Goal: Information Seeking & Learning: Compare options

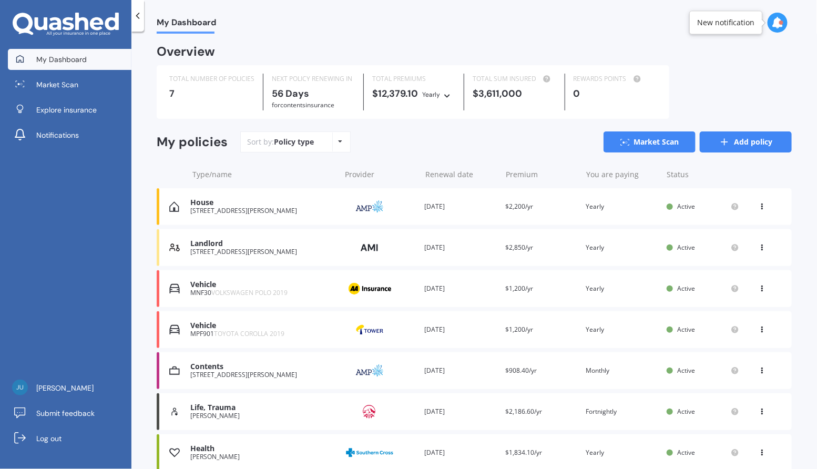
click at [763, 147] on link "Add policy" at bounding box center [746, 141] width 92 height 21
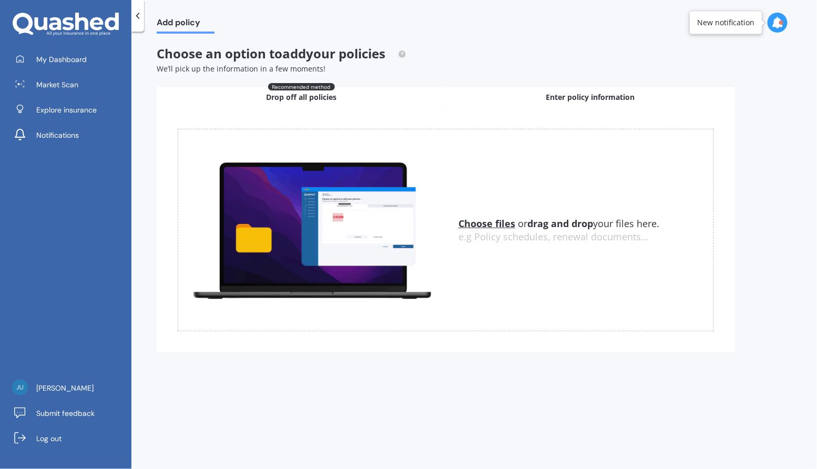
click at [514, 102] on div "Enter policy information" at bounding box center [590, 97] width 289 height 21
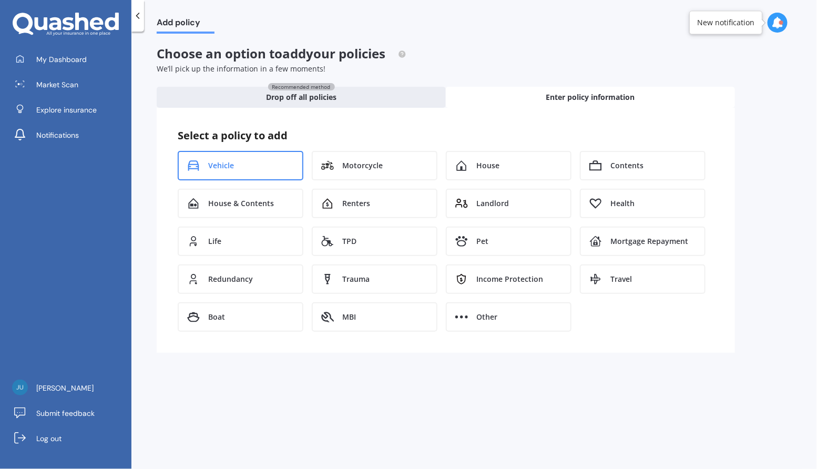
click at [264, 165] on div "Vehicle" at bounding box center [241, 165] width 126 height 29
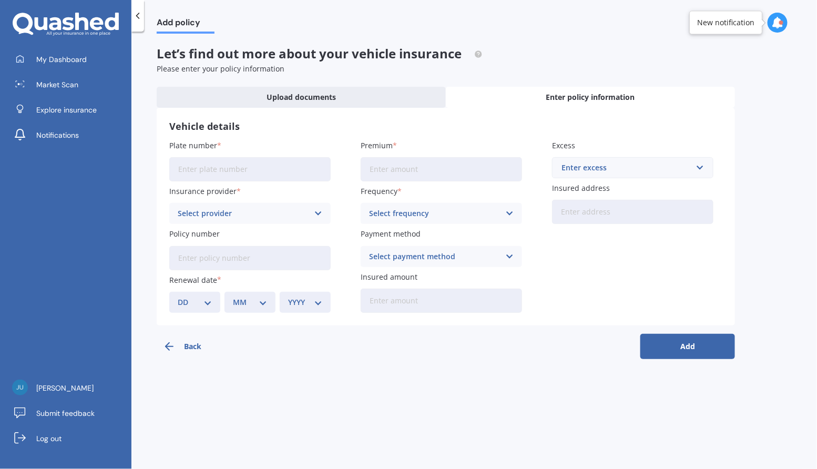
click at [267, 171] on input "Plate number" at bounding box center [249, 169] width 161 height 24
click at [278, 213] on div "Select provider" at bounding box center [243, 214] width 131 height 12
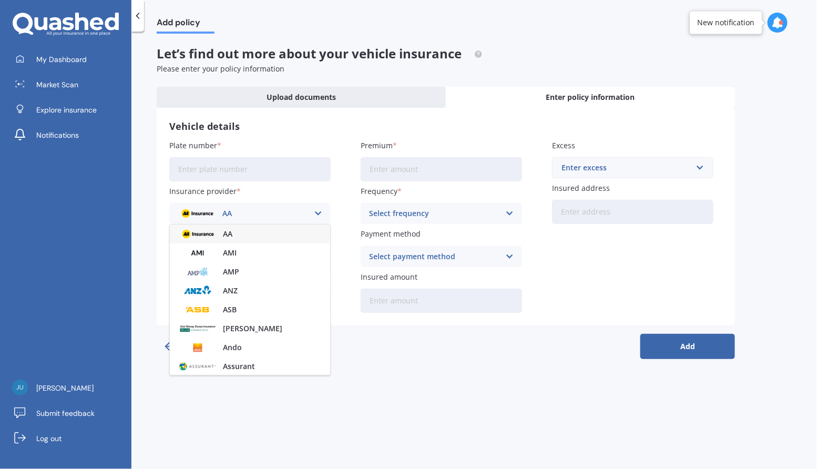
click at [277, 227] on div "AA" at bounding box center [250, 234] width 160 height 19
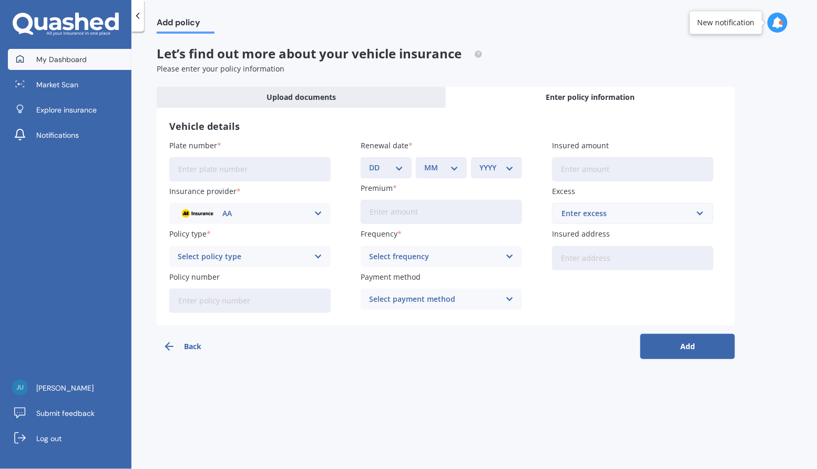
click at [88, 57] on link "My Dashboard" at bounding box center [70, 59] width 124 height 21
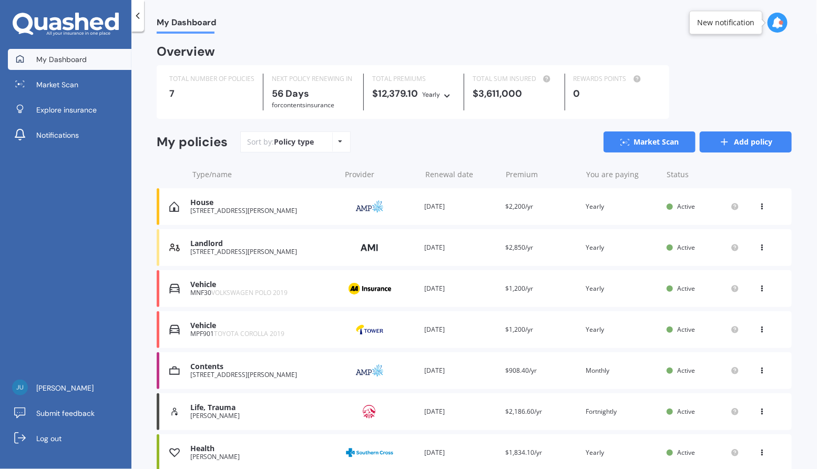
click at [741, 143] on link "Add policy" at bounding box center [746, 141] width 92 height 21
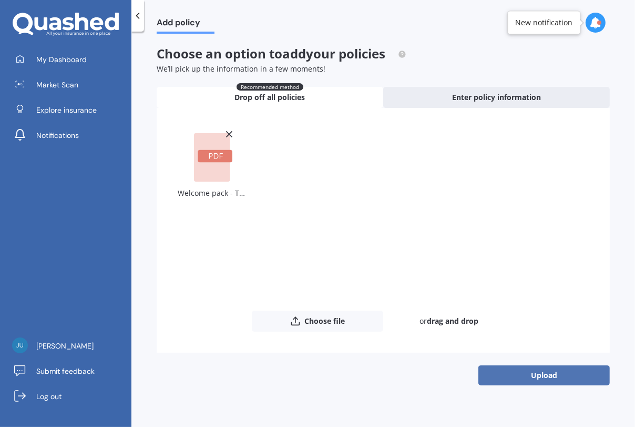
click at [555, 383] on button "Upload" at bounding box center [544, 375] width 131 height 20
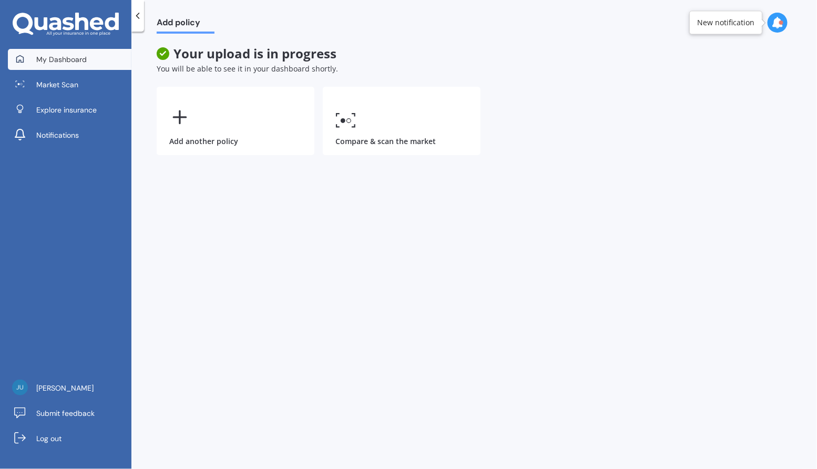
click at [46, 53] on link "My Dashboard" at bounding box center [70, 59] width 124 height 21
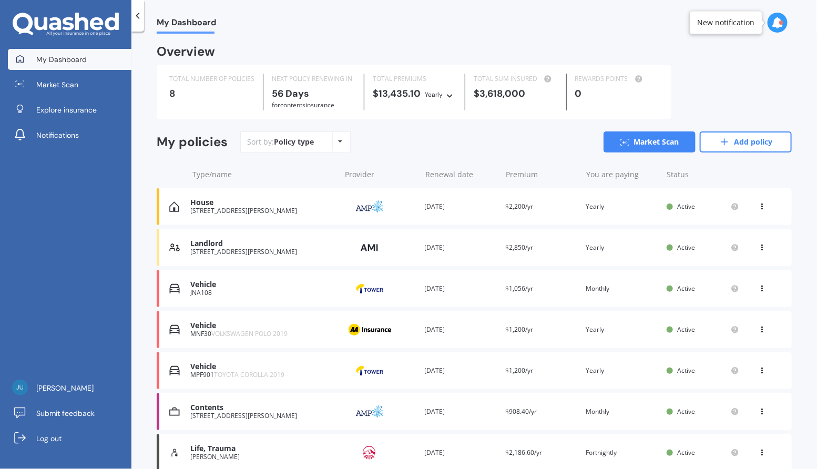
click at [388, 278] on div "Vehicle JNA108 Provider Renewal date 04 Jan 2026 Premium $1,056/yr You are payi…" at bounding box center [474, 288] width 635 height 37
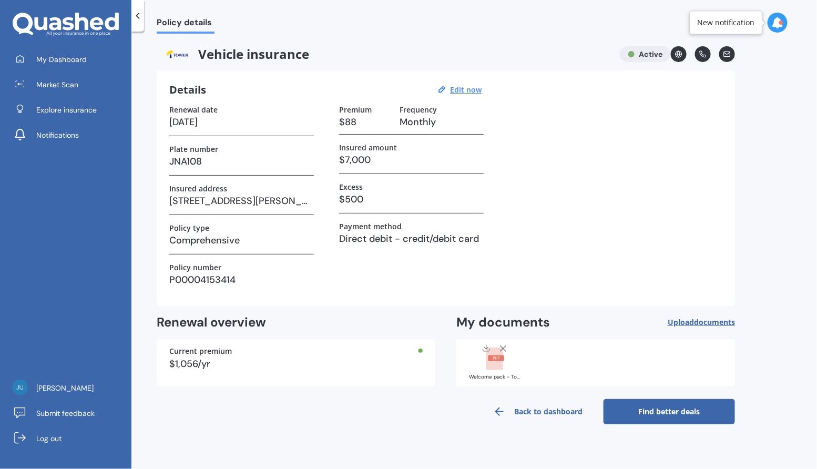
click at [485, 366] on div at bounding box center [495, 356] width 42 height 27
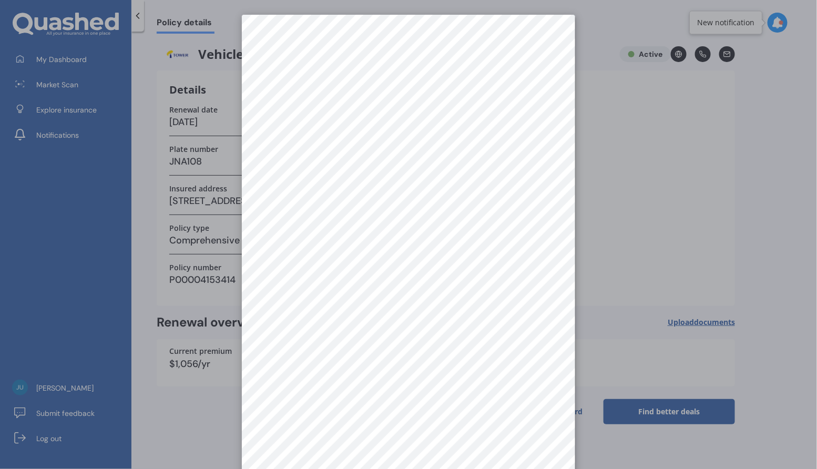
click at [637, 182] on div at bounding box center [408, 234] width 817 height 469
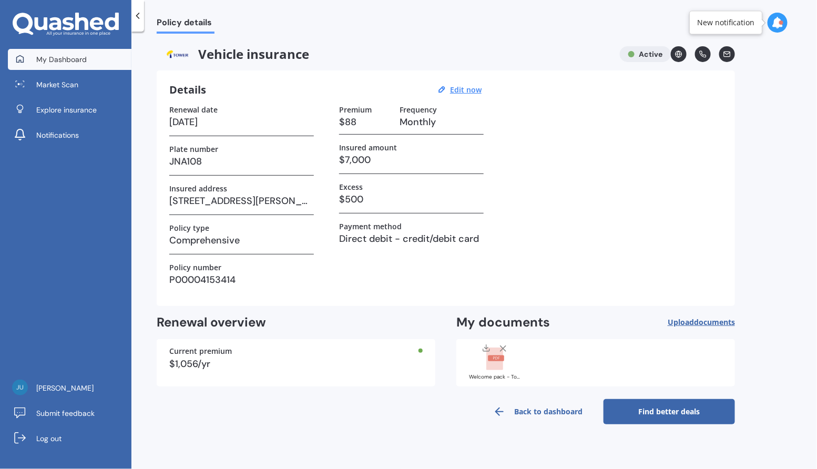
click at [96, 56] on link "My Dashboard" at bounding box center [70, 59] width 124 height 21
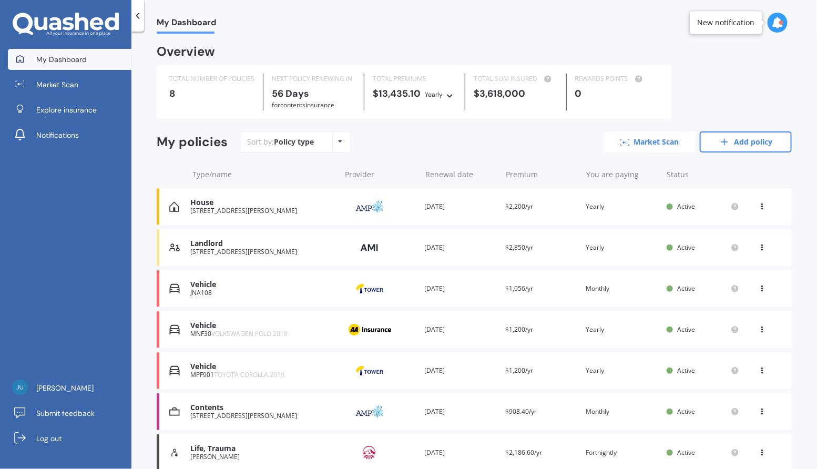
click at [621, 145] on icon at bounding box center [622, 144] width 2 height 1
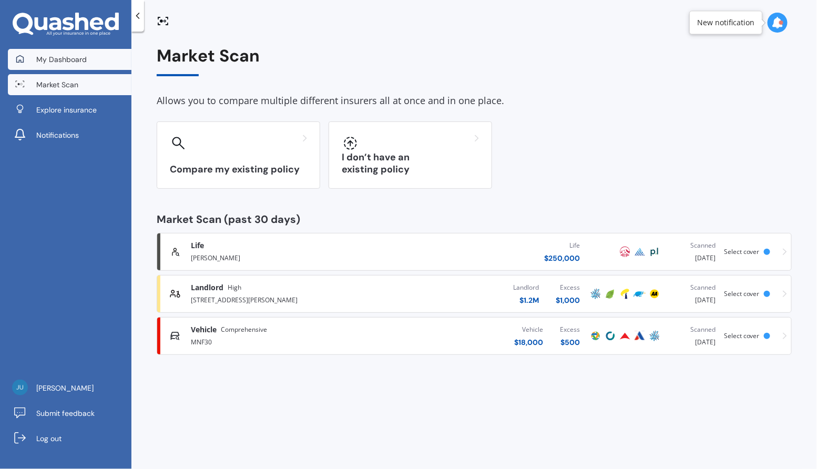
click at [107, 55] on link "My Dashboard" at bounding box center [70, 59] width 124 height 21
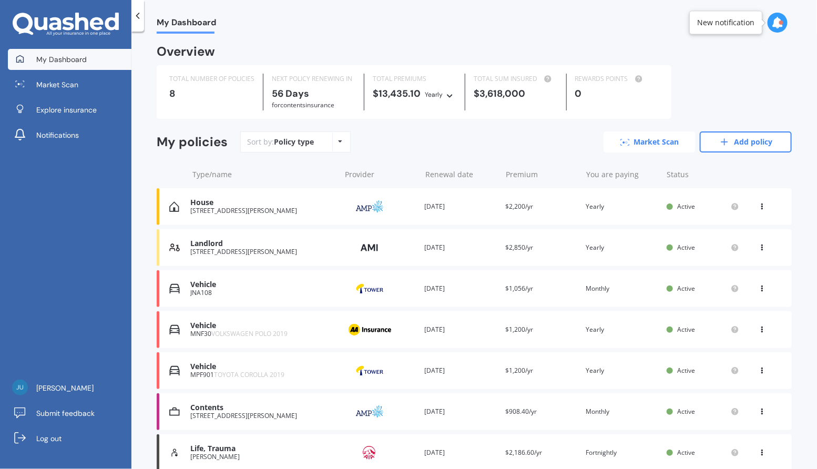
click at [671, 140] on link "Market Scan" at bounding box center [650, 141] width 92 height 21
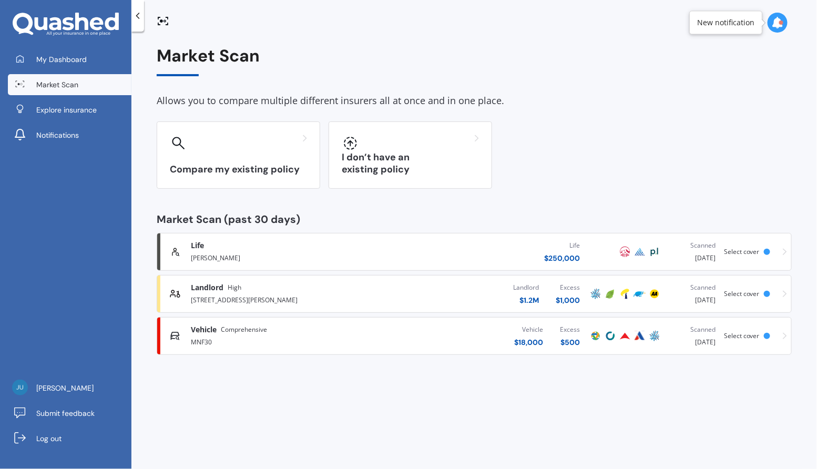
click at [508, 335] on div "Vehicle $ 18,000 Excess $ 500" at bounding box center [483, 336] width 209 height 32
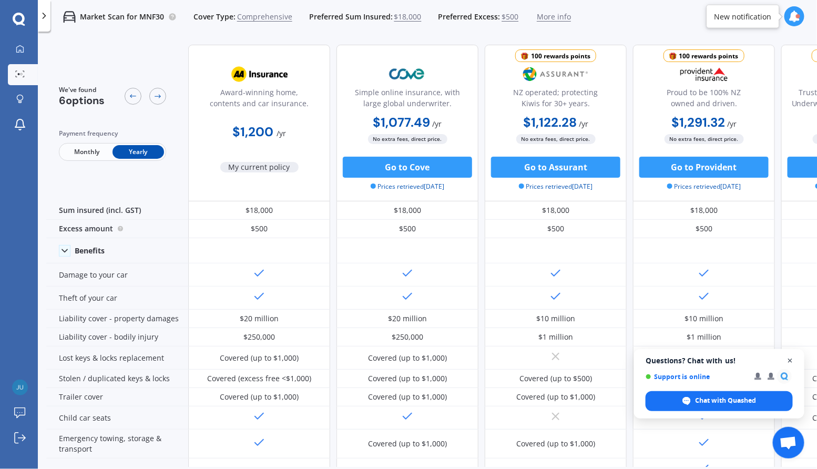
click at [794, 358] on span "Open chat" at bounding box center [790, 360] width 13 height 13
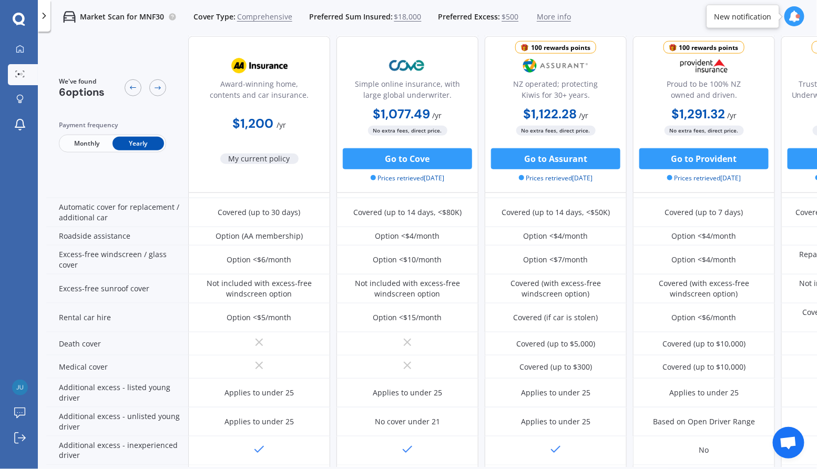
scroll to position [433, 0]
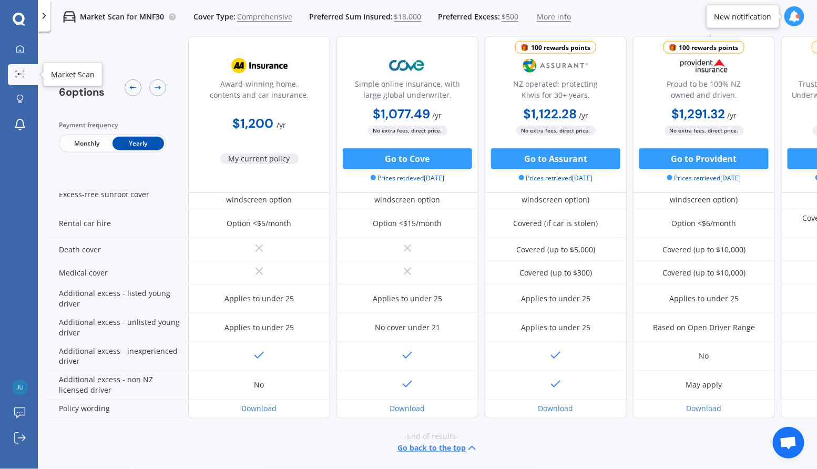
click at [22, 73] on circle at bounding box center [22, 74] width 2 height 2
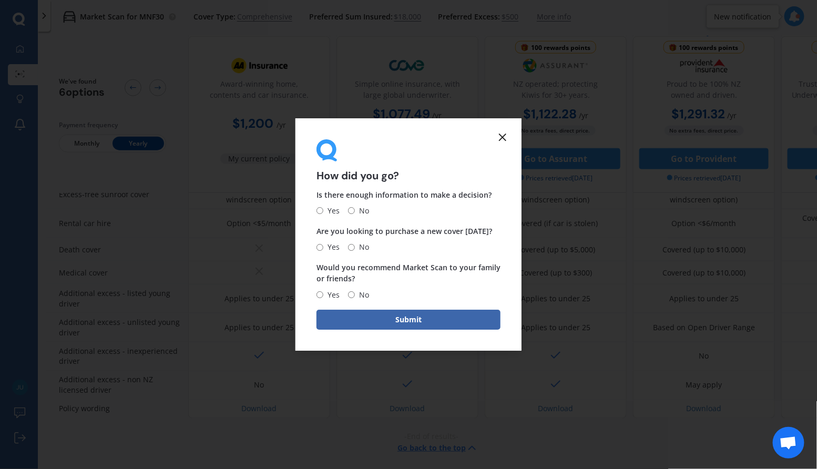
click at [504, 136] on line at bounding box center [503, 137] width 6 height 6
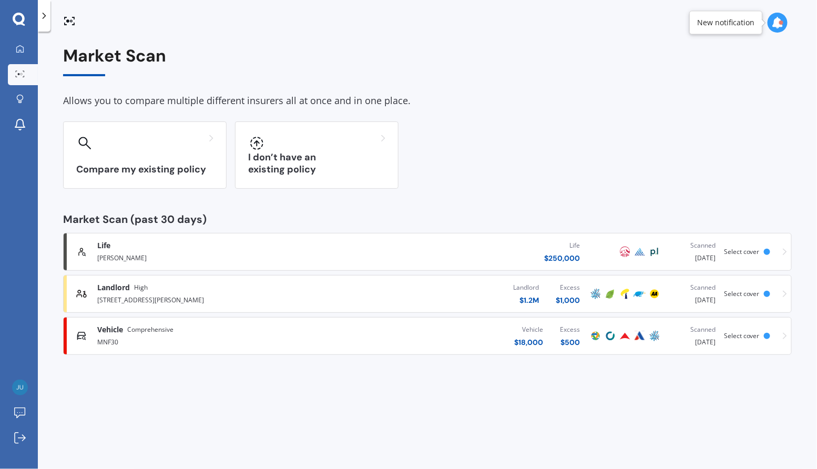
click at [484, 250] on div "Life $ 250,000" at bounding box center [460, 252] width 256 height 32
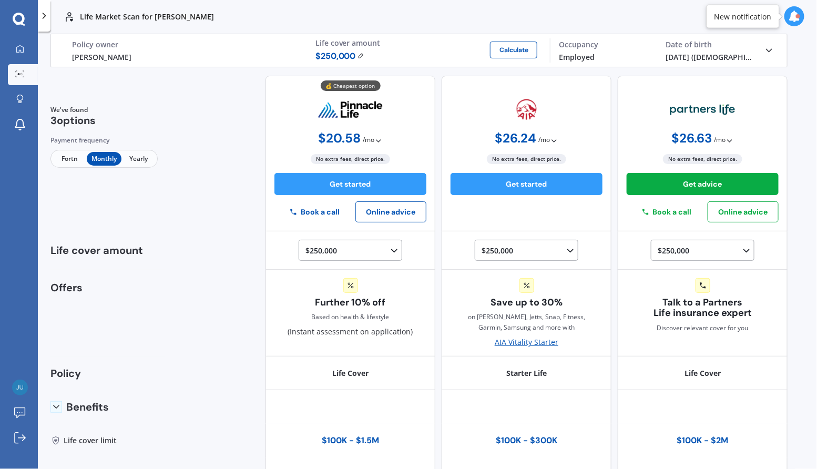
click at [23, 73] on icon at bounding box center [19, 73] width 9 height 7
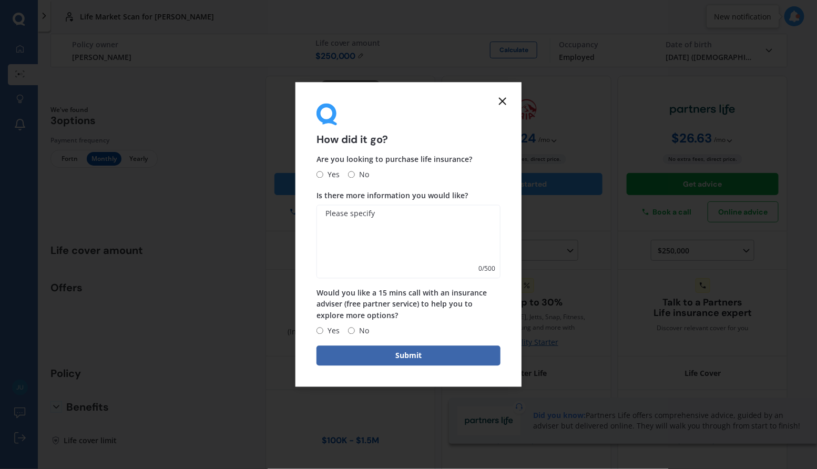
click at [508, 103] on icon at bounding box center [502, 101] width 13 height 13
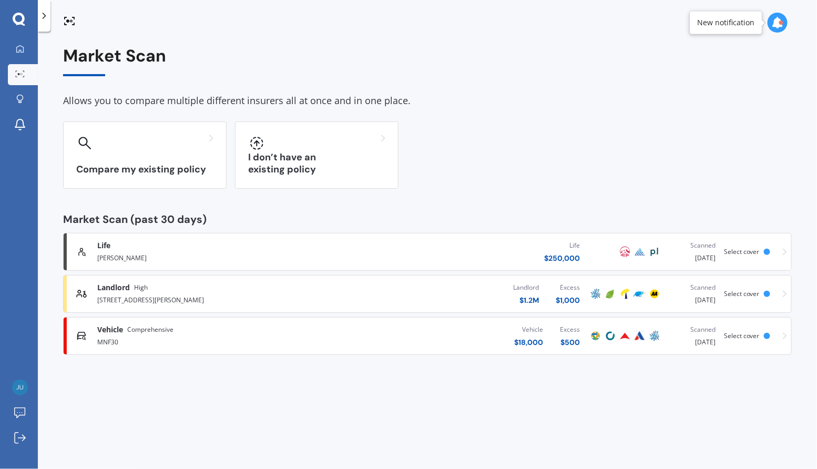
click at [454, 350] on div "Vehicle $ 18,000 Excess $ 500" at bounding box center [460, 336] width 256 height 32
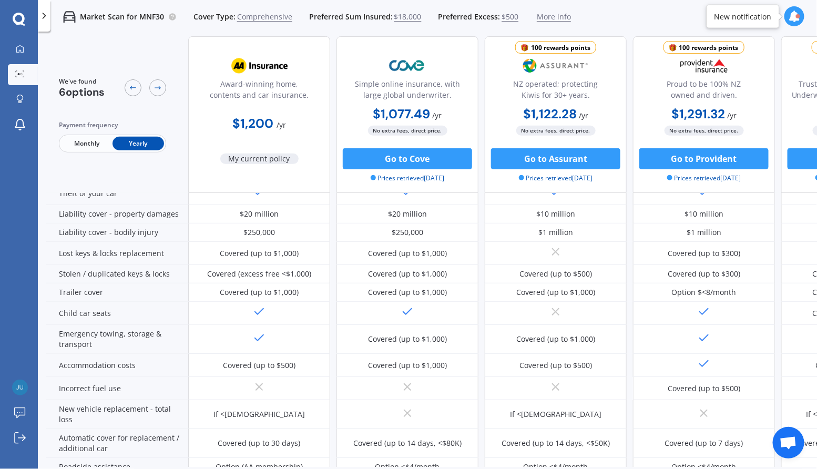
scroll to position [148, 0]
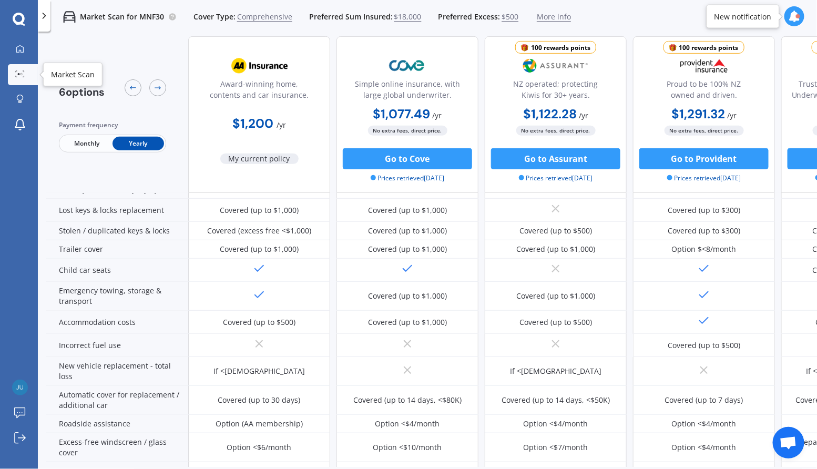
click at [28, 71] on link "Market Scan" at bounding box center [23, 74] width 30 height 21
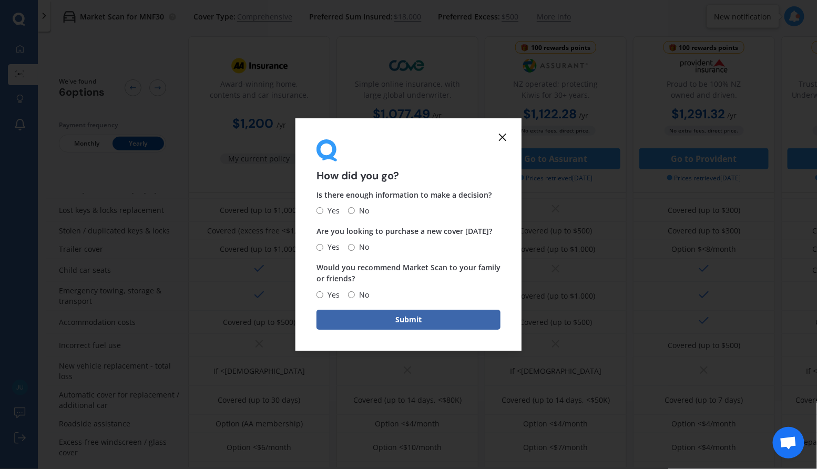
click at [504, 136] on icon at bounding box center [502, 137] width 13 height 13
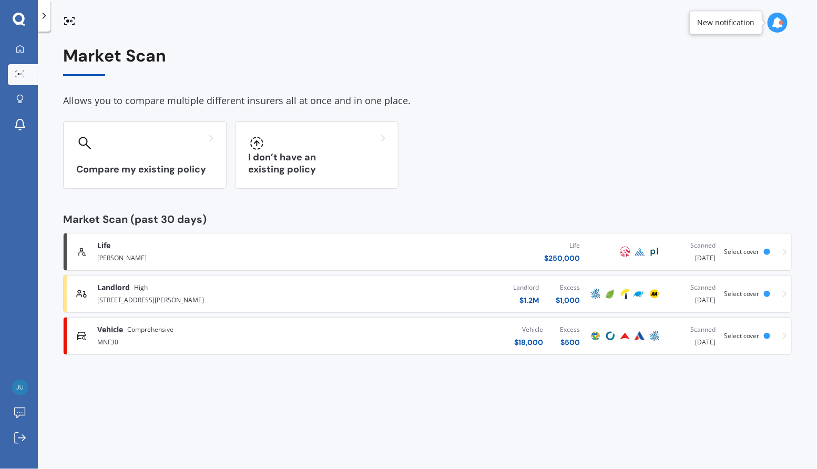
click at [418, 236] on div "Life $ 250,000" at bounding box center [460, 252] width 256 height 32
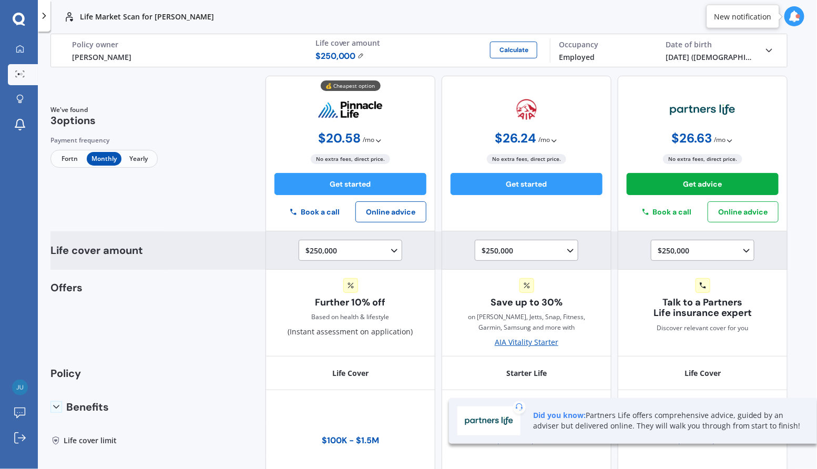
click at [557, 254] on div "$250,000 $100,000 $150,000 $200,000 $250,000 $300,000" at bounding box center [529, 251] width 94 height 13
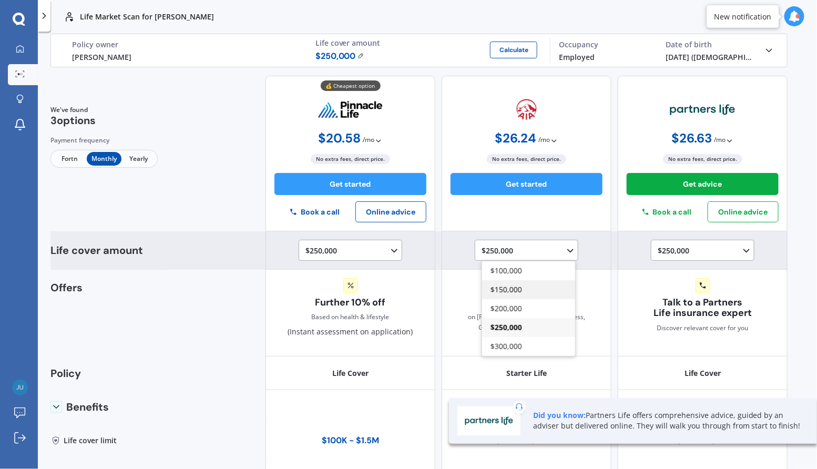
scroll to position [11, 0]
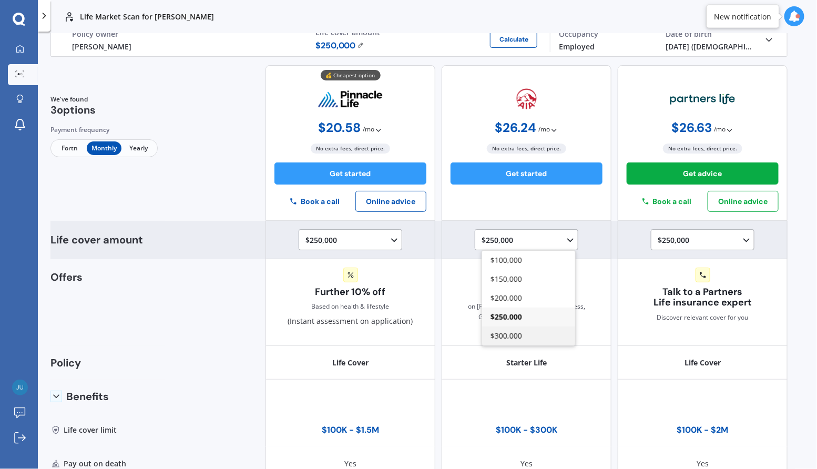
click at [552, 330] on div "$300,000" at bounding box center [528, 336] width 93 height 19
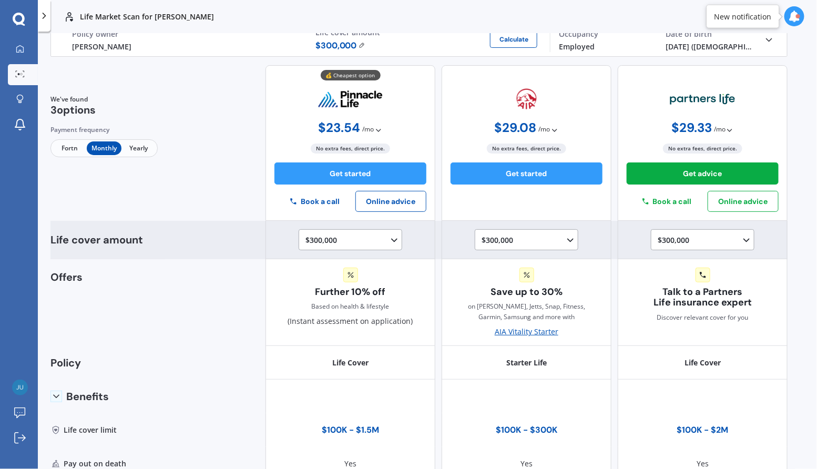
click at [392, 239] on polyline at bounding box center [394, 240] width 5 height 3
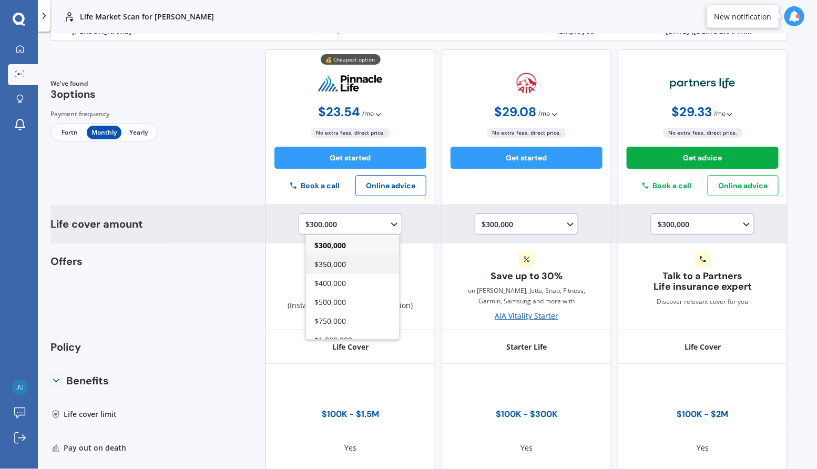
scroll to position [75, 0]
click at [352, 298] on div "$500,000" at bounding box center [352, 301] width 93 height 19
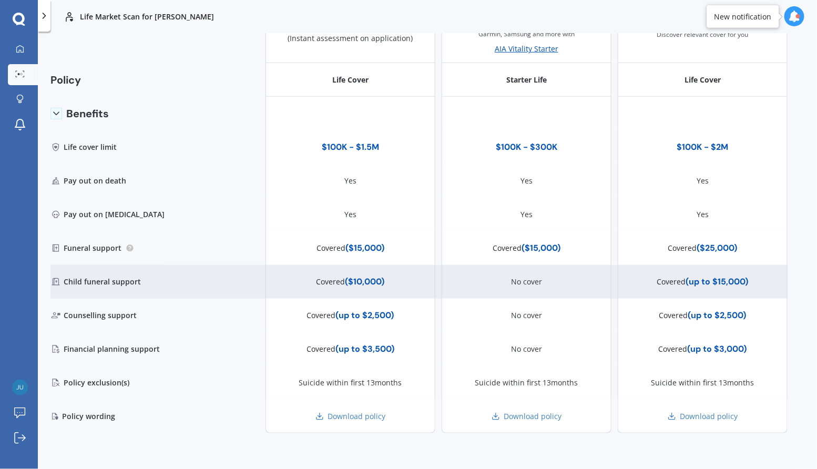
scroll to position [0, 0]
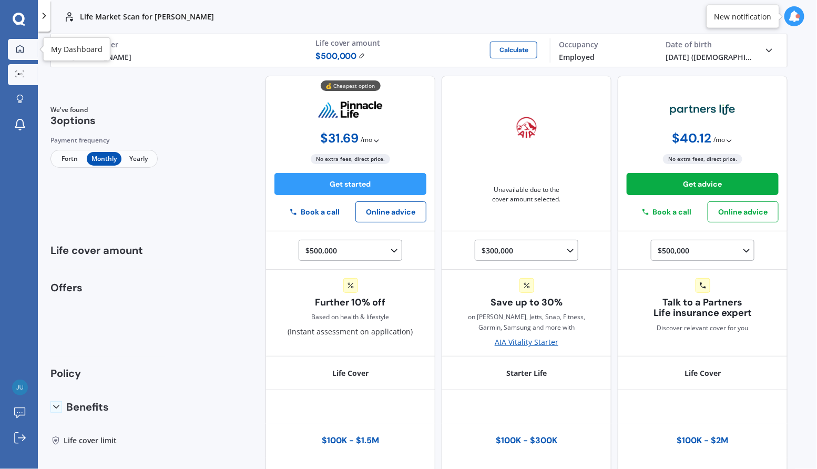
click at [31, 52] on link "My Dashboard" at bounding box center [23, 49] width 30 height 21
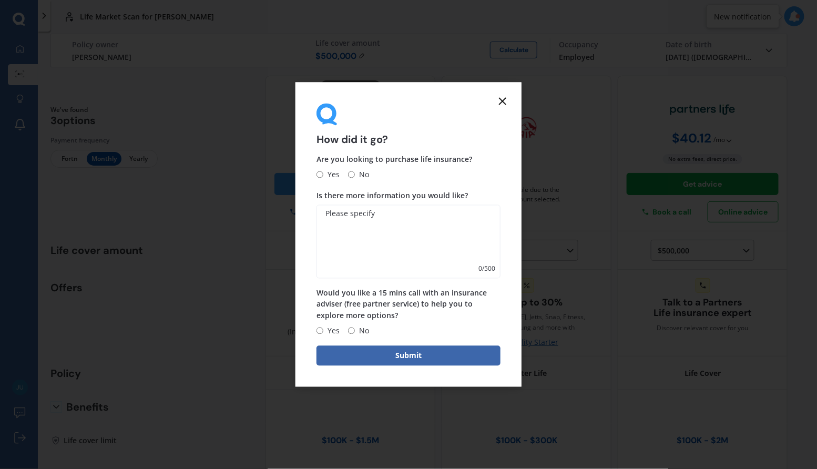
click at [504, 100] on icon at bounding box center [502, 101] width 13 height 13
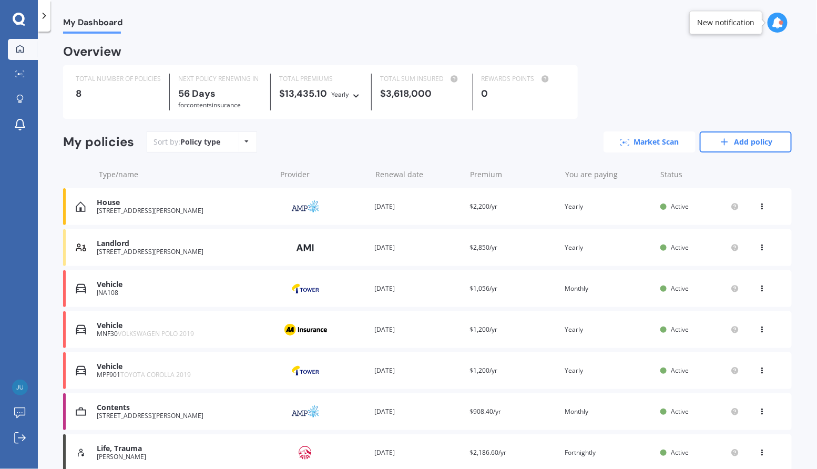
click at [627, 134] on link "Market Scan" at bounding box center [650, 141] width 92 height 21
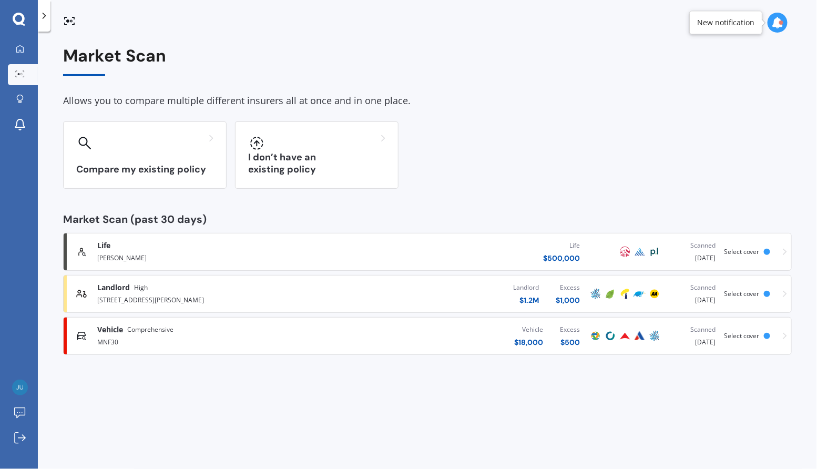
click at [358, 328] on div "Vehicle $ 18,000 Excess $ 500" at bounding box center [460, 336] width 256 height 32
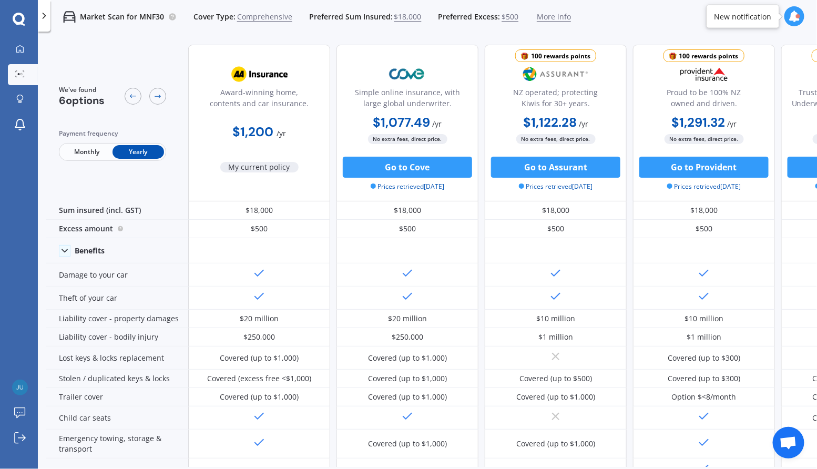
click at [26, 65] on link "Market Scan" at bounding box center [23, 74] width 30 height 21
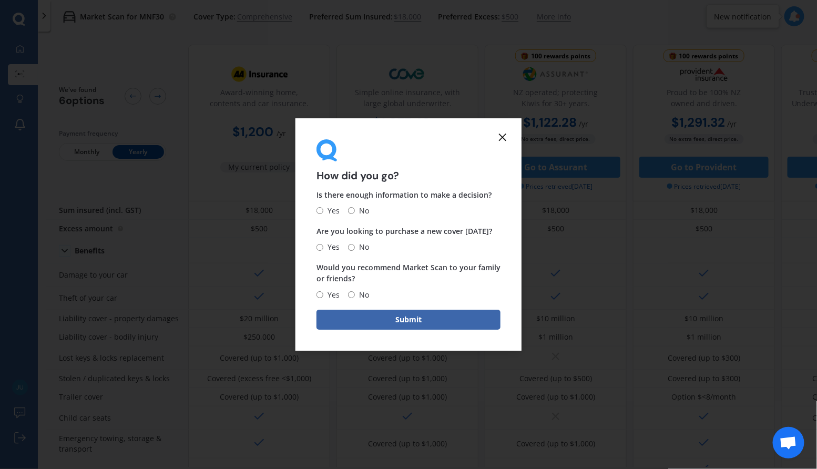
click at [504, 140] on icon at bounding box center [502, 137] width 13 height 13
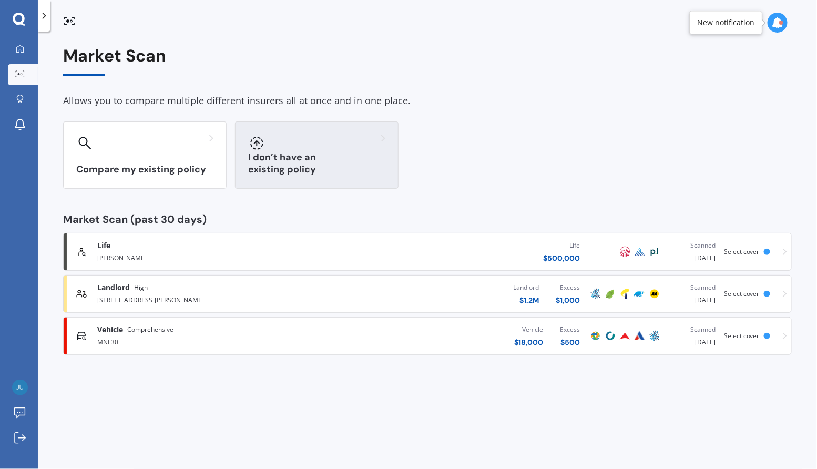
click at [330, 139] on div at bounding box center [316, 143] width 137 height 17
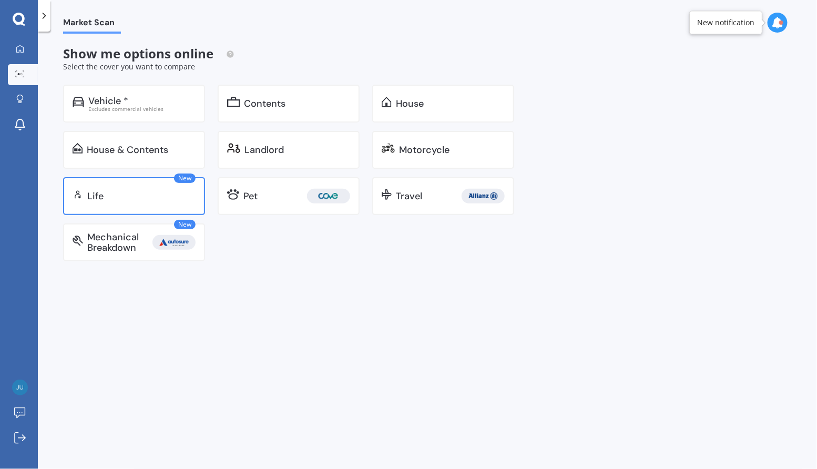
click at [182, 206] on div "New Life" at bounding box center [134, 196] width 142 height 38
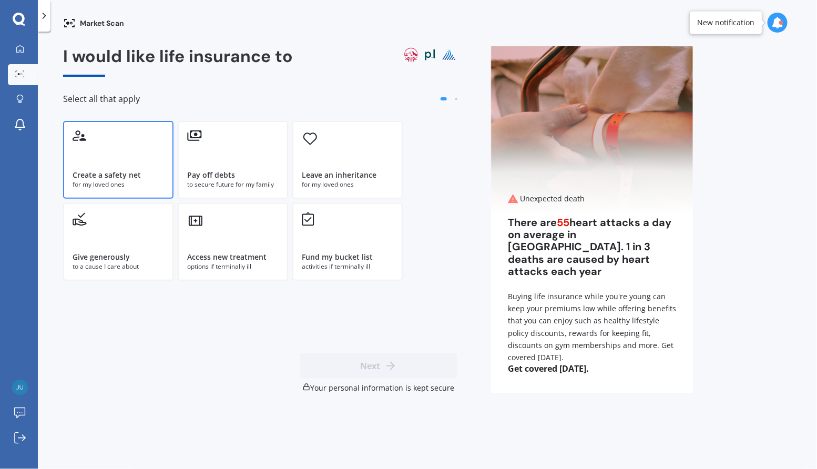
click at [158, 157] on div "Create a safety net for my loved ones" at bounding box center [118, 160] width 110 height 78
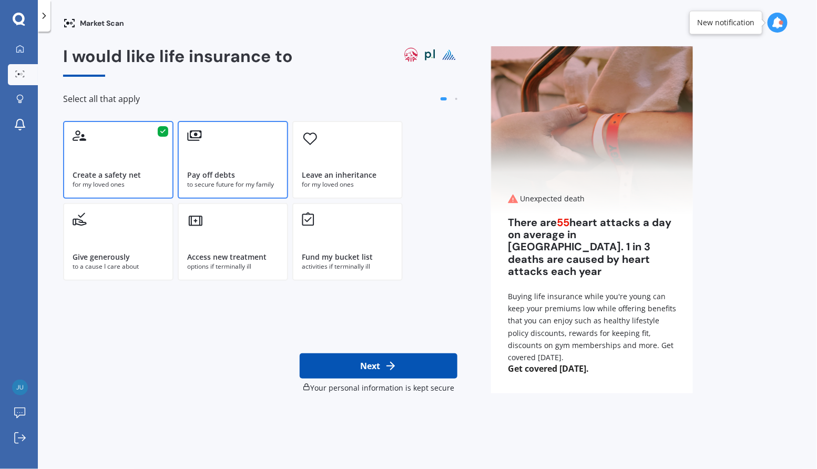
click at [228, 156] on div "Pay off debts to secure future for my family" at bounding box center [233, 160] width 110 height 78
click at [352, 149] on div "Leave an inheritance for my loved ones" at bounding box center [347, 160] width 110 height 78
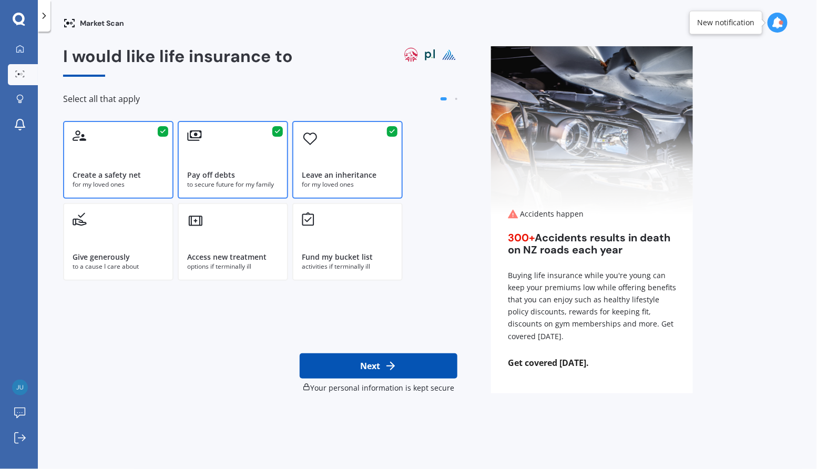
click at [427, 366] on button "Next" at bounding box center [379, 365] width 158 height 25
select select "01"
select select "11"
select select "1987"
select select "No manual work e.g. lawyer, consultant, engineer"
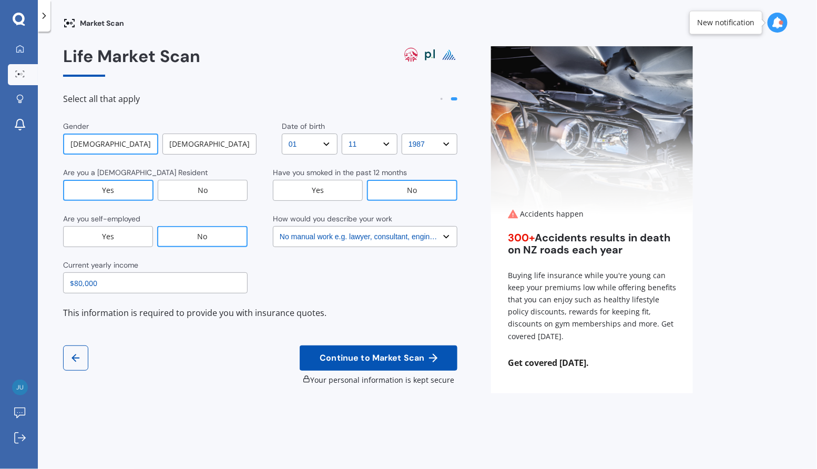
click at [437, 239] on select "Select No manual work e.g. lawyer, consultant, engineer Light manual work e.g. …" at bounding box center [365, 236] width 185 height 21
click at [431, 357] on icon at bounding box center [433, 358] width 13 height 13
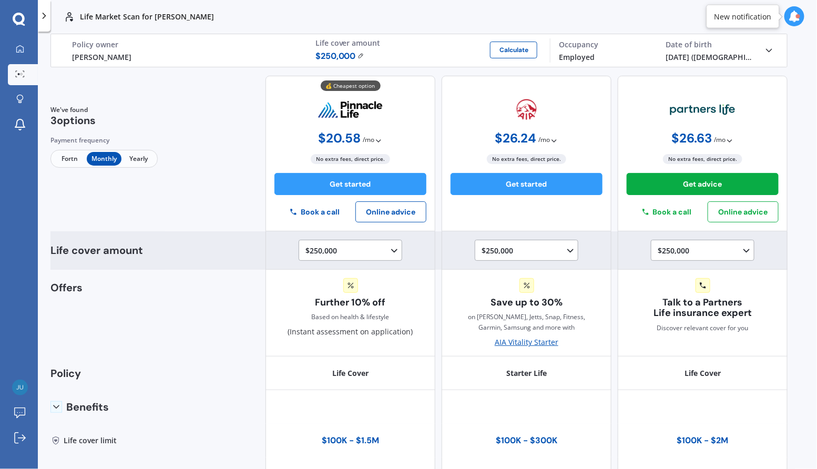
click at [411, 234] on div "$250,000 $100,000 $150,000 $200,000 $250,000 $300,000 $350,000 $400,000 $500,00…" at bounding box center [351, 250] width 170 height 38
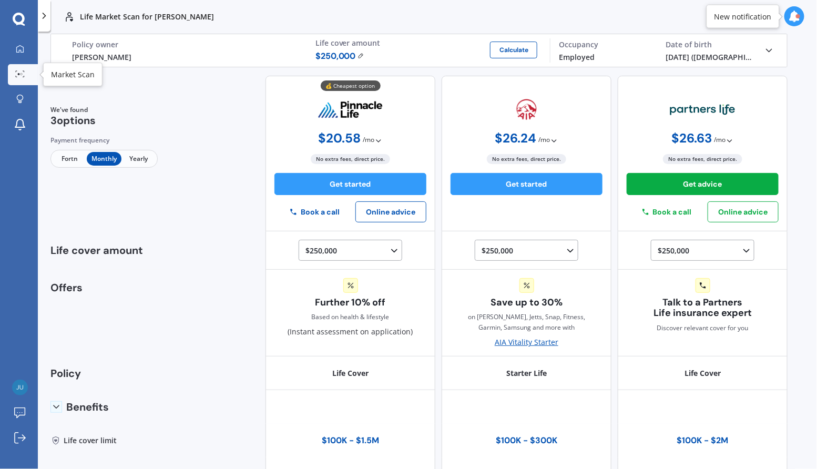
click at [28, 75] on link "Market Scan" at bounding box center [23, 74] width 30 height 21
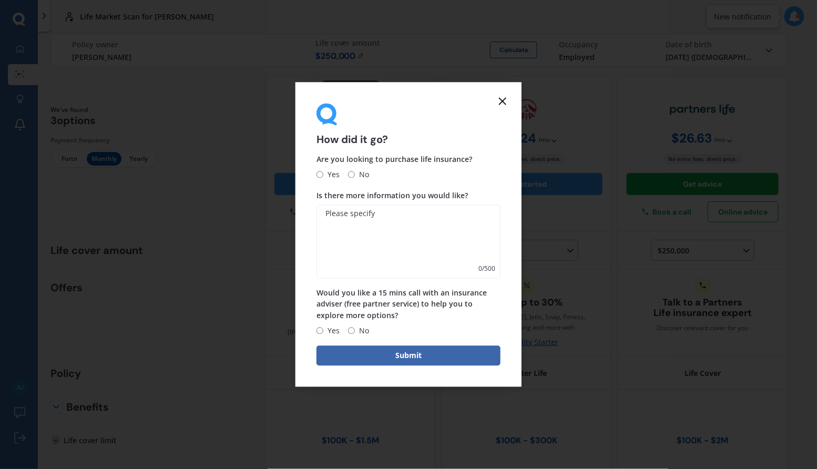
click at [506, 99] on icon at bounding box center [502, 101] width 13 height 13
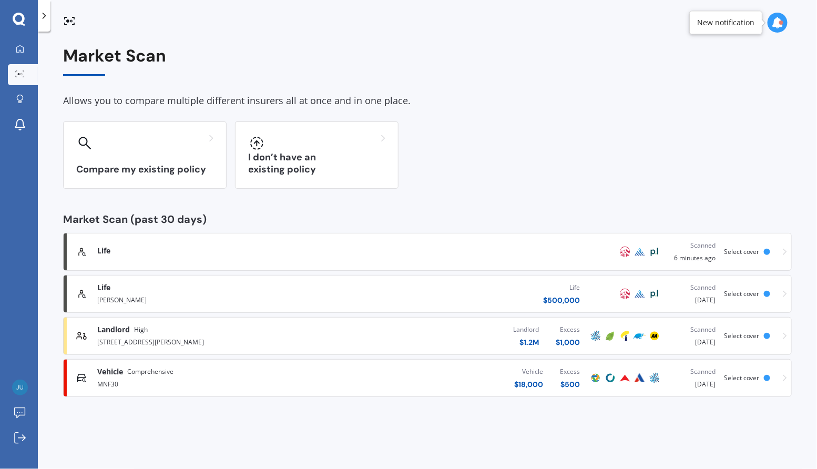
click at [488, 382] on div "Vehicle $ 18,000 Excess $ 500" at bounding box center [460, 378] width 256 height 32
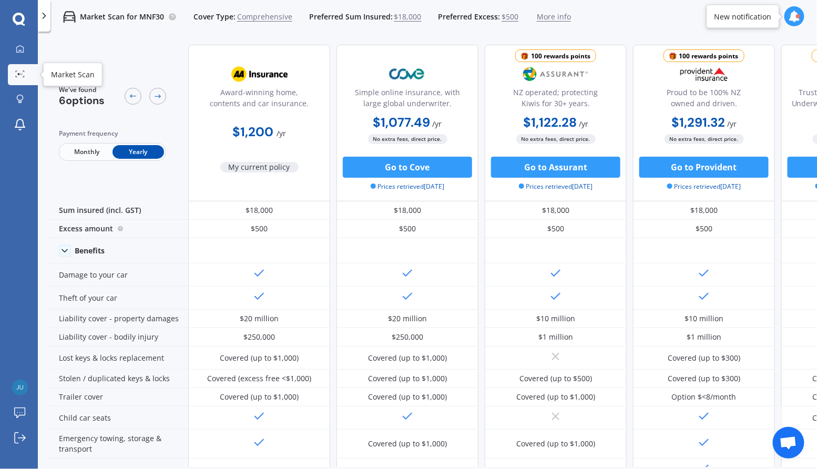
click at [21, 74] on circle at bounding box center [22, 74] width 2 height 2
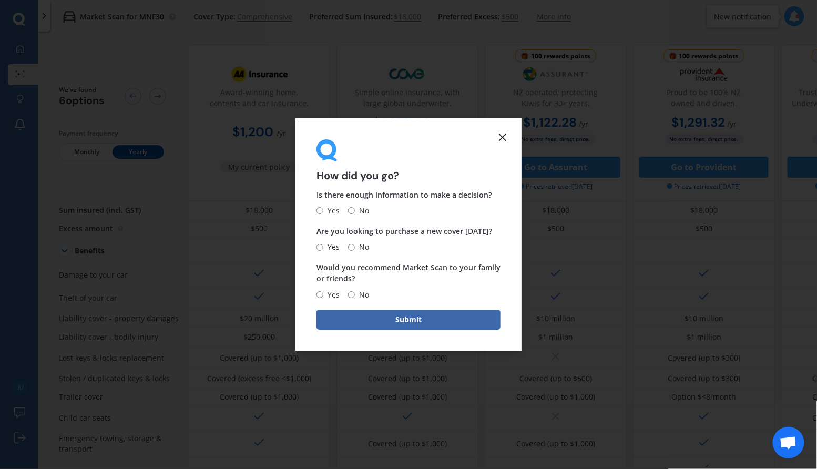
click at [499, 136] on icon at bounding box center [502, 137] width 13 height 13
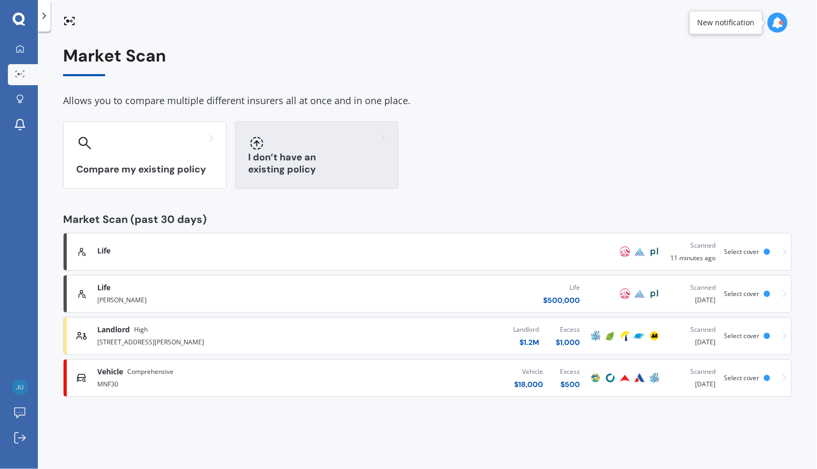
click at [309, 153] on div "I don’t have an existing policy" at bounding box center [317, 154] width 164 height 67
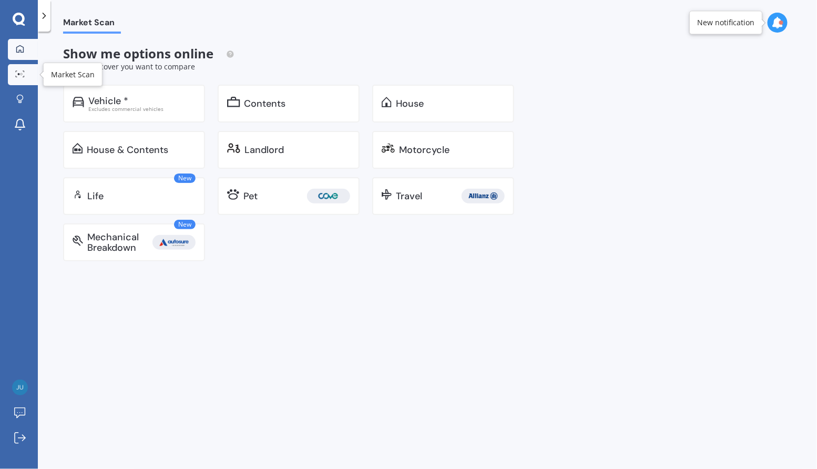
click at [21, 52] on icon at bounding box center [19, 48] width 7 height 7
